Goal: Task Accomplishment & Management: Use online tool/utility

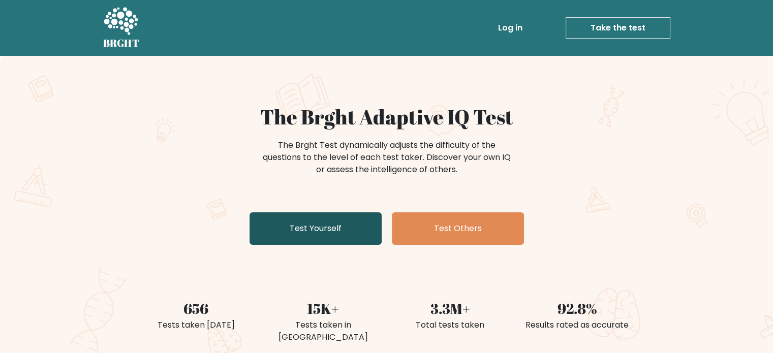
click at [335, 234] on link "Test Yourself" at bounding box center [316, 228] width 132 height 33
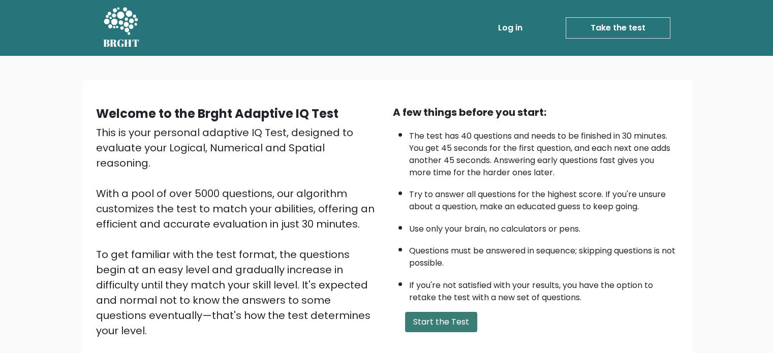
click at [468, 321] on button "Start the Test" at bounding box center [441, 322] width 72 height 20
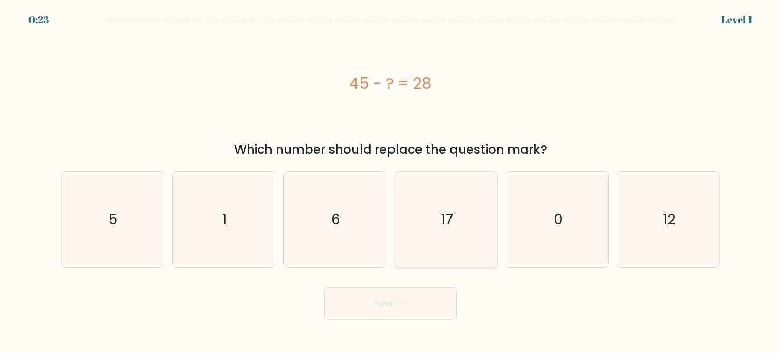
click at [467, 225] on icon "17" at bounding box center [446, 220] width 96 height 96
click at [391, 182] on input "d. 17" at bounding box center [390, 179] width 1 height 5
radio input "true"
click at [399, 297] on button "Next" at bounding box center [390, 304] width 132 height 33
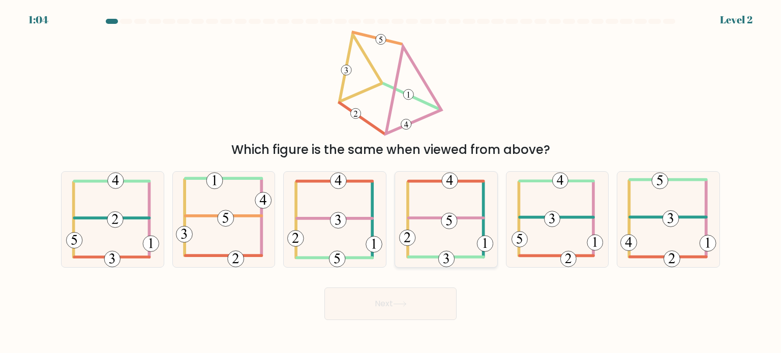
click at [433, 209] on icon at bounding box center [446, 220] width 95 height 96
click at [391, 182] on input "d." at bounding box center [390, 179] width 1 height 5
radio input "true"
click at [400, 315] on button "Next" at bounding box center [390, 304] width 132 height 33
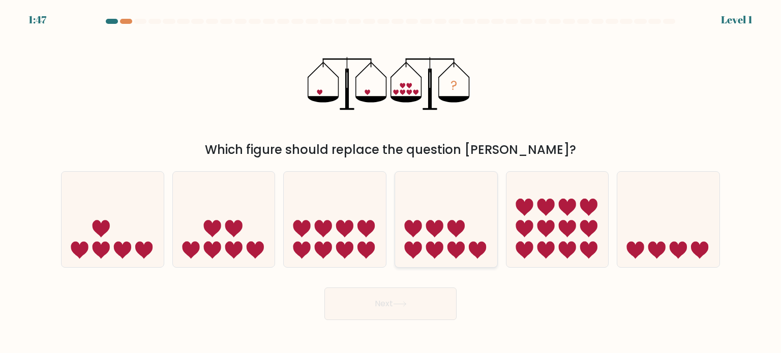
click at [472, 215] on icon at bounding box center [446, 219] width 102 height 84
click at [391, 182] on input "d." at bounding box center [390, 179] width 1 height 5
radio input "true"
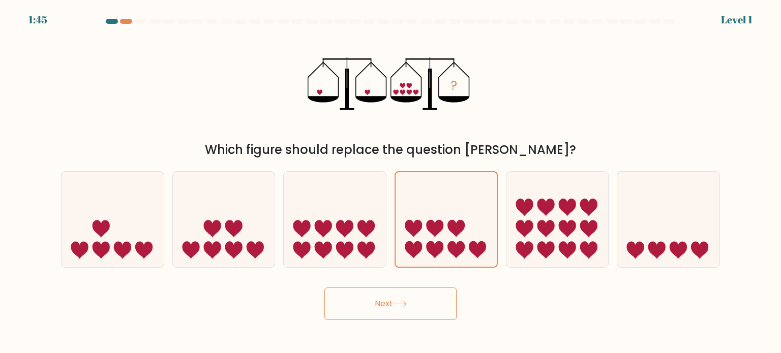
click at [370, 307] on button "Next" at bounding box center [390, 304] width 132 height 33
